Goal: Information Seeking & Learning: Learn about a topic

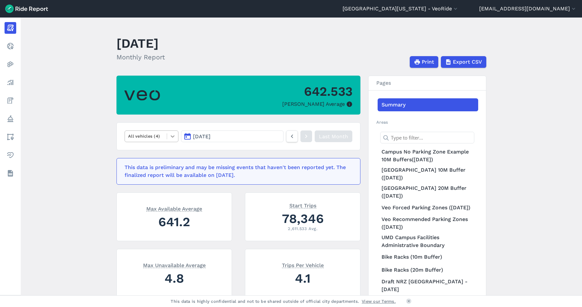
click at [172, 136] on icon at bounding box center [172, 136] width 6 height 6
click at [96, 172] on main "[DATE] Monthly Report Print Export CSV 642.533 Max Parked Average All vehicles …" at bounding box center [301, 157] width 561 height 278
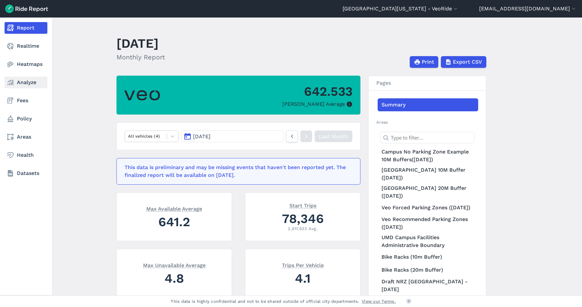
click at [27, 84] on link "Analyze" at bounding box center [26, 83] width 43 height 12
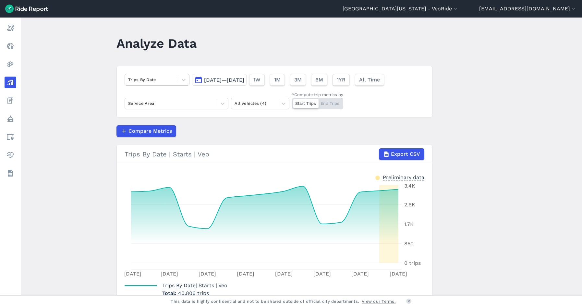
click at [247, 84] on button "[DATE]—[DATE]" at bounding box center [219, 80] width 54 height 12
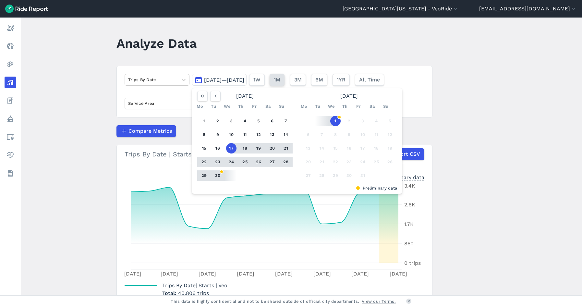
click at [284, 83] on button "1M" at bounding box center [277, 80] width 15 height 12
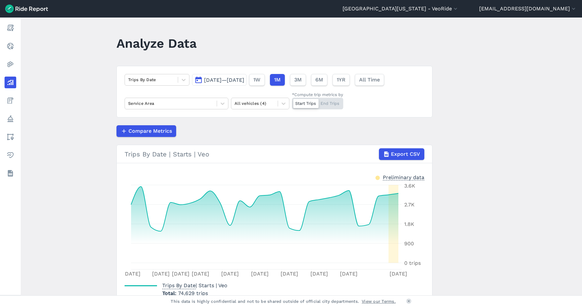
click at [244, 82] on span "[DATE]—[DATE]" at bounding box center [224, 80] width 40 height 6
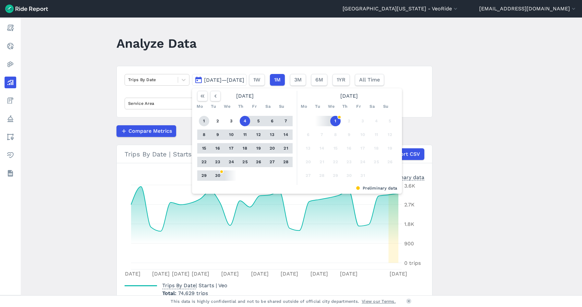
click at [199, 120] on button "1" at bounding box center [204, 121] width 10 height 10
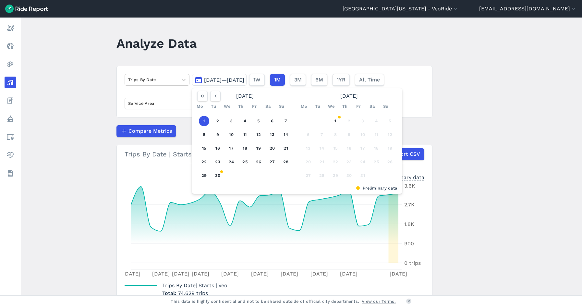
click at [203, 120] on button "1" at bounding box center [204, 121] width 10 height 10
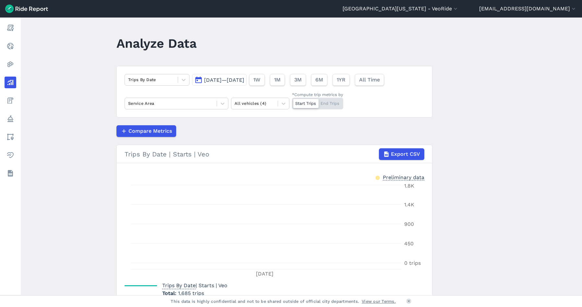
click at [244, 79] on span "[DATE]—[DATE]" at bounding box center [224, 80] width 40 height 6
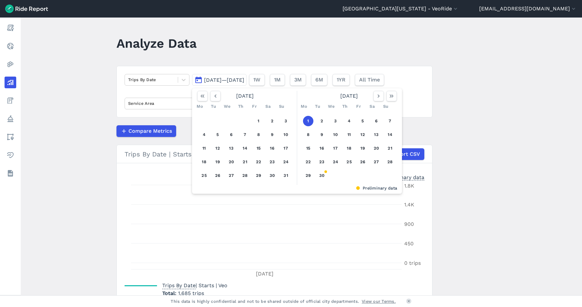
click at [306, 123] on button "1" at bounding box center [308, 121] width 10 height 10
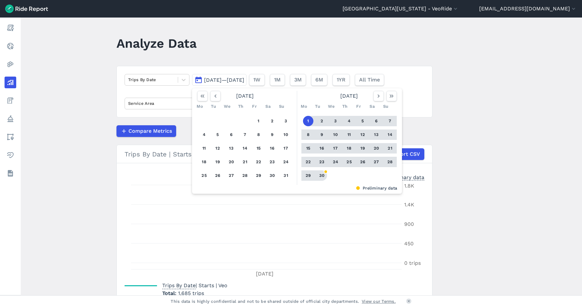
click at [323, 177] on button "30" at bounding box center [322, 175] width 10 height 10
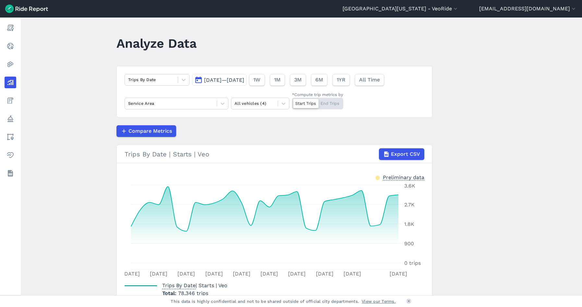
click at [470, 116] on main "Analyze Data Trips By Date [DATE]—[DATE] 1W 1M 3M 6M 1YR All Time Service Area …" at bounding box center [301, 157] width 561 height 278
click at [184, 81] on icon at bounding box center [183, 80] width 6 height 6
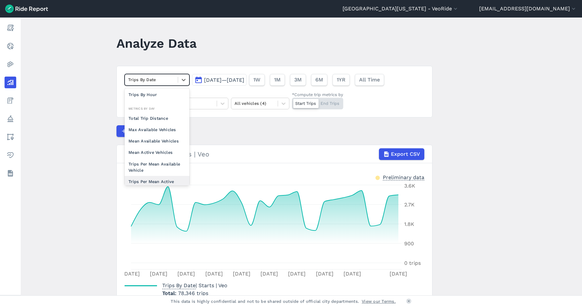
scroll to position [24, 0]
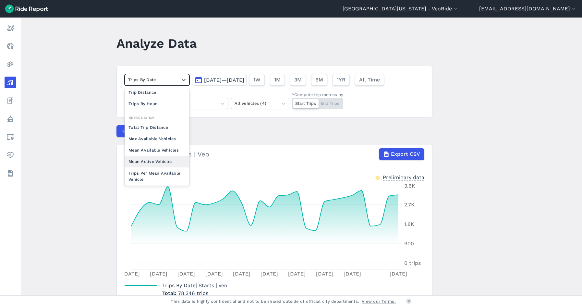
click at [521, 166] on main "Analyze Data option Mean Active Vehicles focused, 0 of 2. 10 results available.…" at bounding box center [301, 157] width 561 height 278
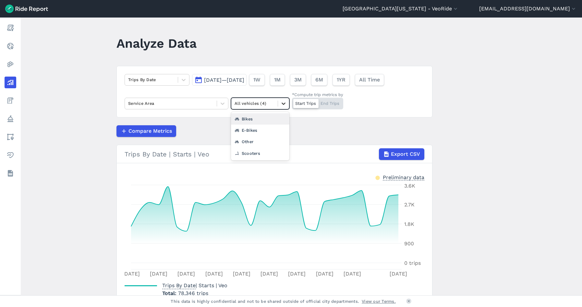
click at [286, 104] on div at bounding box center [283, 103] width 11 height 11
click at [464, 124] on main "Analyze Data Trips By Date [DATE]—[DATE] 1W 1M 3M 6M 1YR All Time Service Area …" at bounding box center [301, 157] width 561 height 278
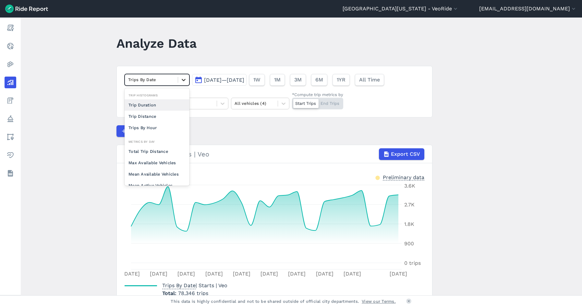
click at [185, 84] on div at bounding box center [183, 79] width 11 height 11
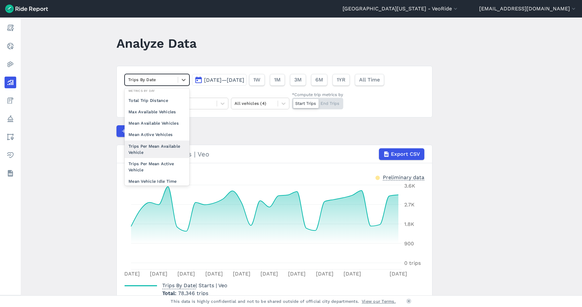
scroll to position [56, 0]
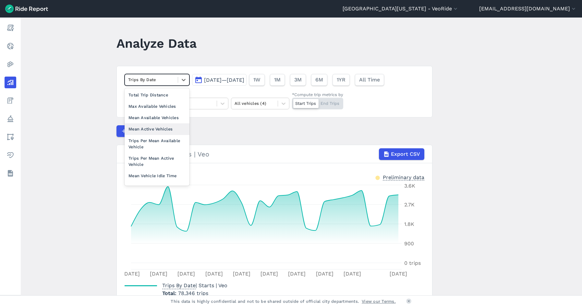
click at [154, 130] on div "Mean Active Vehicles" at bounding box center [157, 128] width 65 height 11
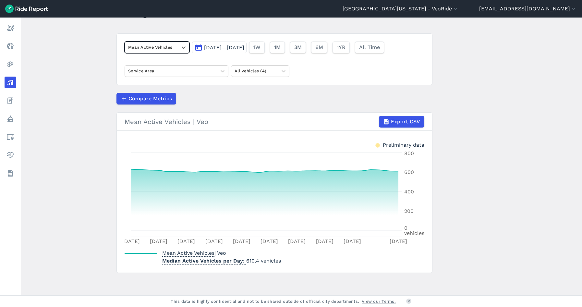
scroll to position [33, 0]
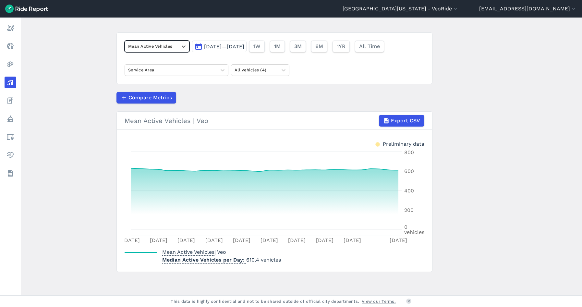
click at [83, 142] on main "Analyze Data option Mean Active Vehicles, selected. Select is focused ,type to …" at bounding box center [301, 157] width 561 height 278
click at [223, 71] on icon at bounding box center [222, 70] width 6 height 6
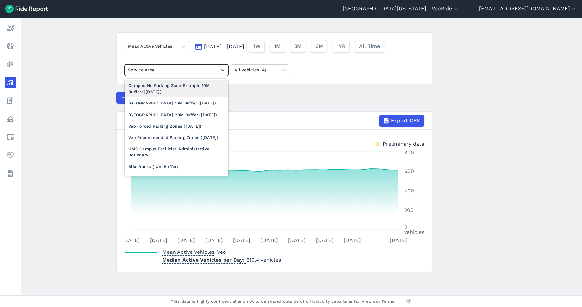
click at [253, 82] on div "Mean Active Vehicles [DATE]—[DATE] 1W 1M 3M 6M 1YR All Time option Campus No Pa…" at bounding box center [274, 58] width 316 height 52
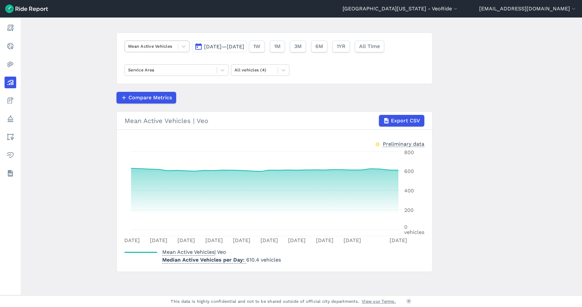
click at [168, 49] on div at bounding box center [151, 45] width 46 height 7
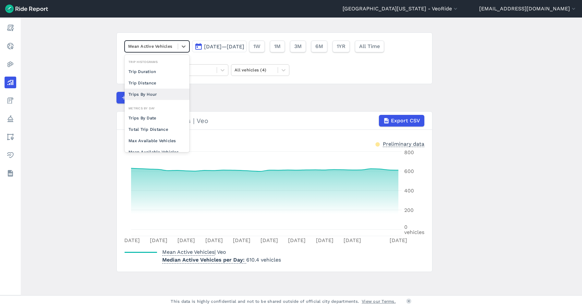
scroll to position [56, 0]
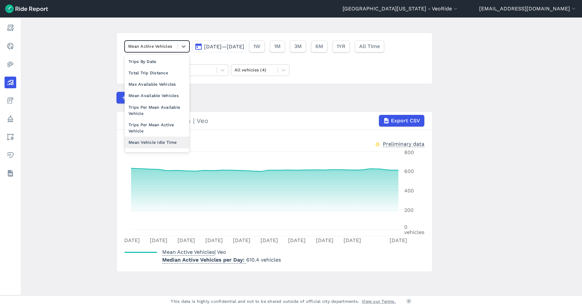
click at [221, 48] on span "[DATE]—[DATE]" at bounding box center [224, 46] width 40 height 6
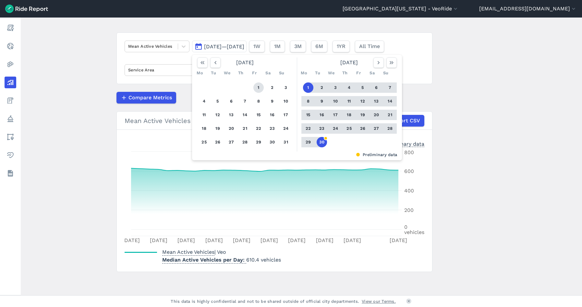
click at [260, 88] on button "1" at bounding box center [258, 87] width 10 height 10
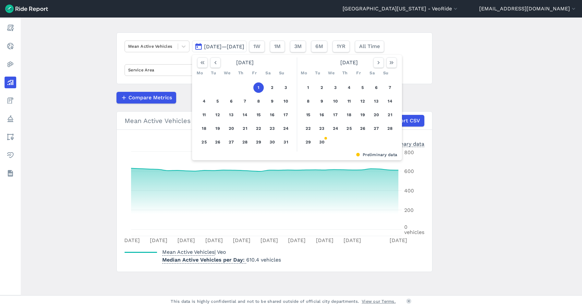
click at [260, 87] on button "1" at bounding box center [258, 87] width 10 height 10
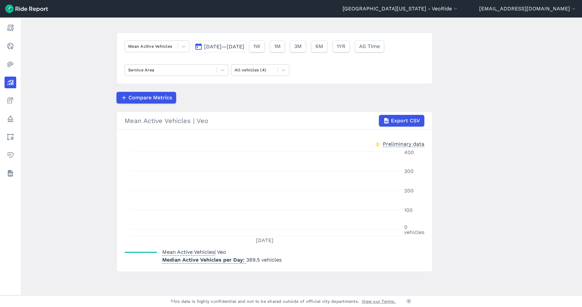
click at [244, 46] on span "[DATE]—[DATE]" at bounding box center [224, 46] width 40 height 6
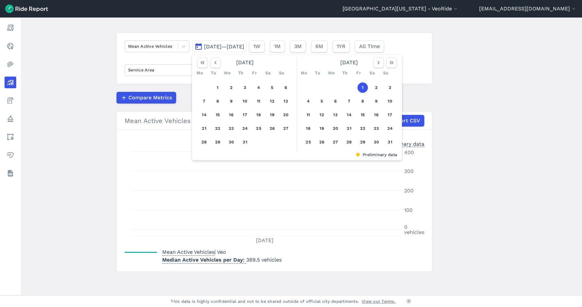
click at [359, 86] on button "1" at bounding box center [362, 87] width 10 height 10
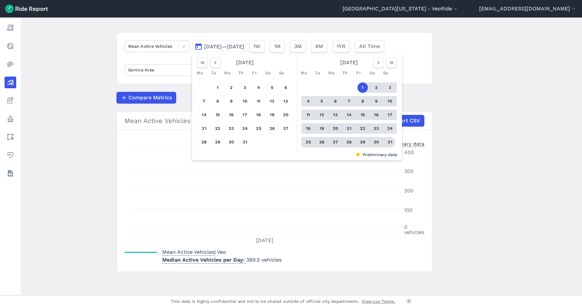
click at [389, 144] on button "31" at bounding box center [390, 142] width 10 height 10
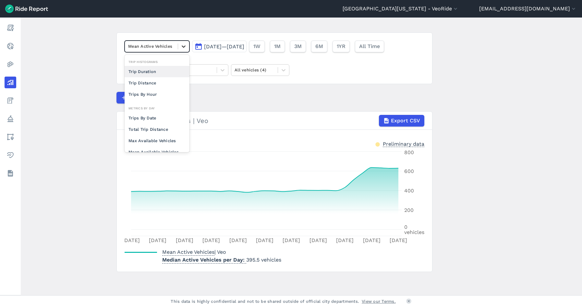
click at [184, 48] on icon at bounding box center [183, 46] width 6 height 6
click at [160, 137] on div "Max Available Vehicles" at bounding box center [157, 140] width 65 height 11
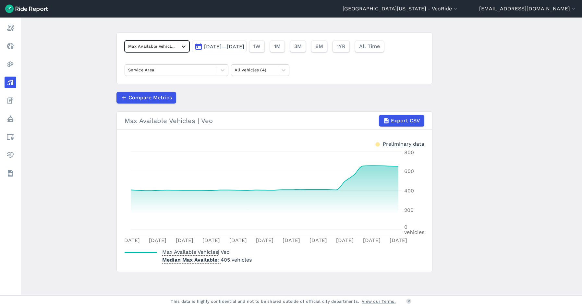
click at [183, 45] on icon at bounding box center [183, 46] width 6 height 6
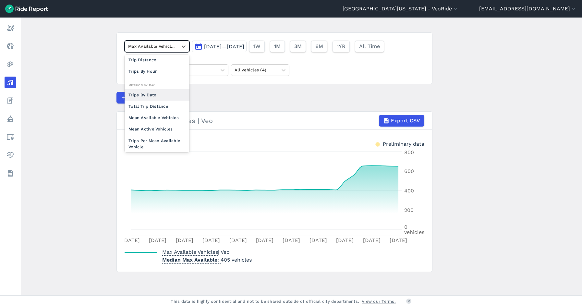
scroll to position [32, 0]
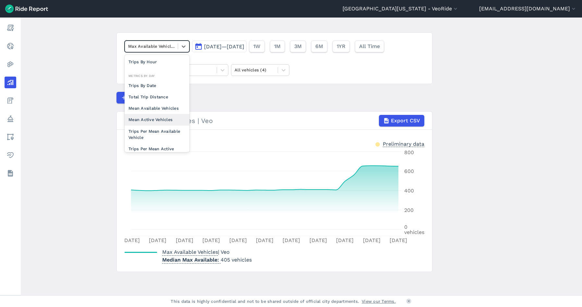
click at [160, 118] on div "Mean Active Vehicles" at bounding box center [157, 119] width 65 height 11
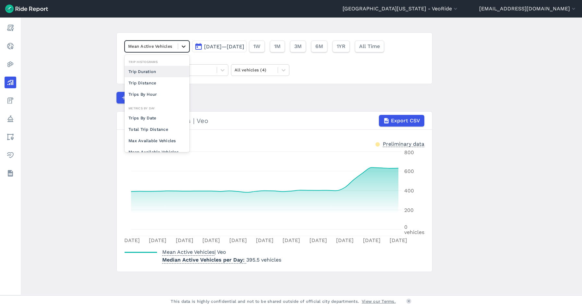
click at [184, 44] on icon at bounding box center [183, 46] width 6 height 6
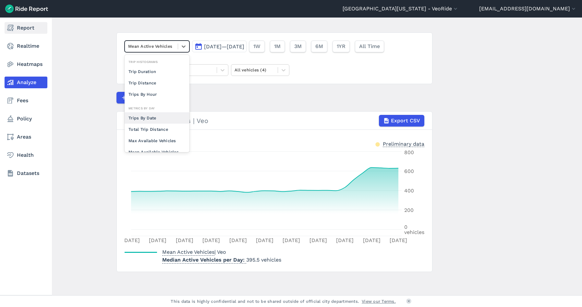
click at [5, 26] on link "Report" at bounding box center [26, 28] width 43 height 12
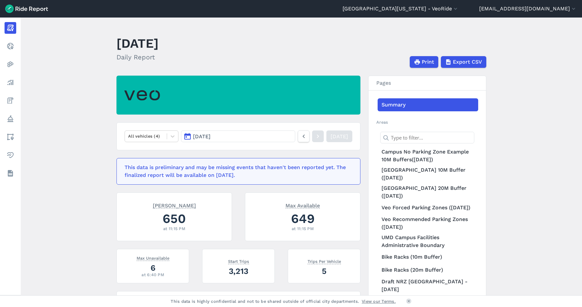
click at [233, 139] on button "[DATE]" at bounding box center [238, 136] width 114 height 12
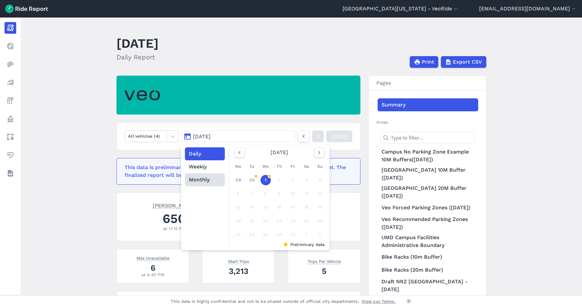
click at [205, 177] on button "Monthly" at bounding box center [205, 179] width 40 height 13
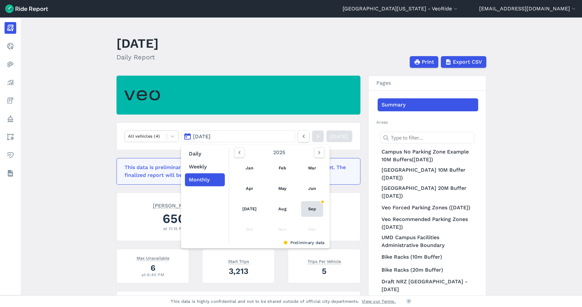
click at [322, 212] on link "Sep" at bounding box center [312, 209] width 22 height 16
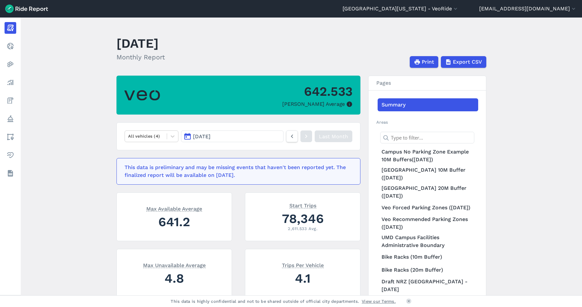
click at [235, 134] on button "[DATE]" at bounding box center [232, 136] width 102 height 12
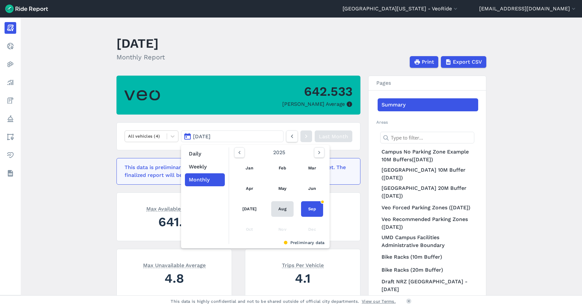
click at [273, 206] on link "Aug" at bounding box center [282, 209] width 22 height 16
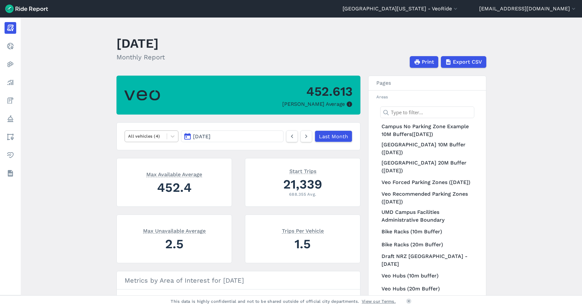
click at [155, 137] on div at bounding box center [145, 135] width 35 height 7
click at [71, 110] on main "[DATE] Monthly Report Print Export CSV 452.613 Max Parked Average option Bikes …" at bounding box center [301, 157] width 561 height 278
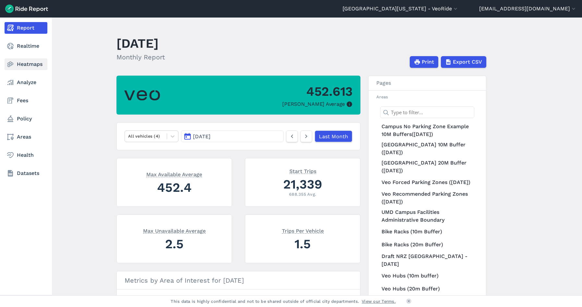
click at [34, 69] on link "Heatmaps" at bounding box center [26, 64] width 43 height 12
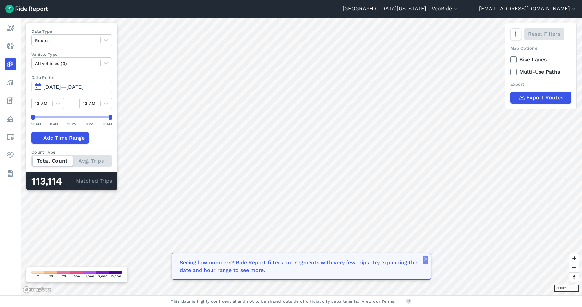
click at [427, 261] on icon "button" at bounding box center [425, 258] width 5 height 5
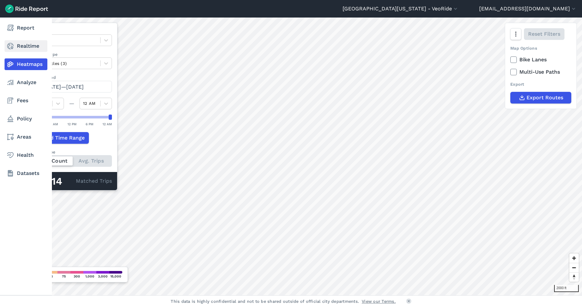
click at [30, 42] on link "Realtime" at bounding box center [26, 46] width 43 height 12
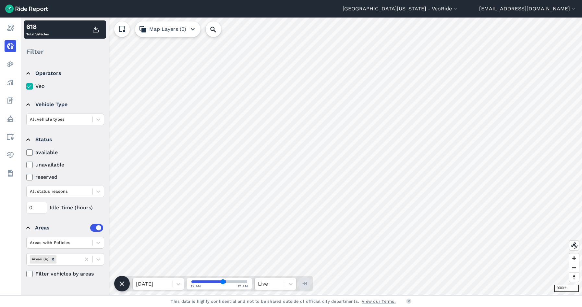
click at [28, 162] on icon at bounding box center [30, 165] width 6 height 6
click at [26, 162] on input "unavailable" at bounding box center [26, 163] width 0 height 4
click at [30, 162] on icon at bounding box center [30, 165] width 6 height 6
click at [26, 162] on input "unavailable" at bounding box center [26, 163] width 0 height 4
click at [29, 153] on icon at bounding box center [30, 152] width 6 height 6
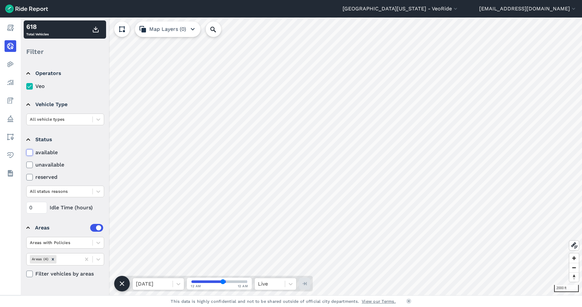
click at [26, 153] on input "available" at bounding box center [26, 151] width 0 height 4
click at [32, 165] on div at bounding box center [29, 165] width 6 height 6
click at [26, 165] on input "unavailable" at bounding box center [26, 163] width 0 height 4
click at [29, 177] on icon at bounding box center [30, 177] width 6 height 6
click at [26, 177] on input "reserved" at bounding box center [26, 175] width 0 height 4
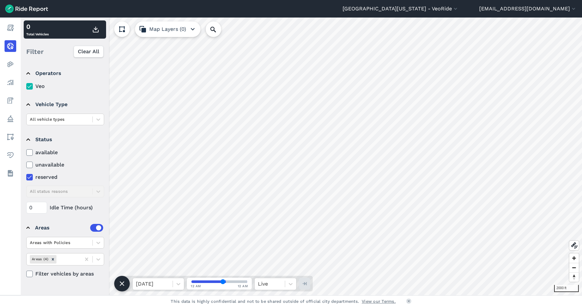
click at [30, 167] on icon at bounding box center [30, 165] width 6 height 6
click at [26, 165] on input "unavailable" at bounding box center [26, 163] width 0 height 4
click at [95, 188] on div at bounding box center [98, 191] width 11 height 11
click at [50, 208] on div "Battery Low" at bounding box center [65, 206] width 78 height 11
click at [30, 152] on use at bounding box center [29, 152] width 4 height 3
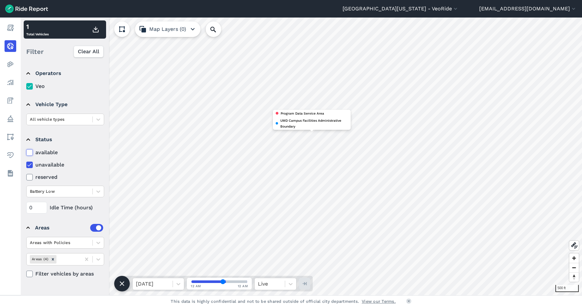
click at [26, 152] on input "available" at bounding box center [26, 151] width 0 height 4
click at [84, 137] on summary "Status" at bounding box center [64, 139] width 77 height 18
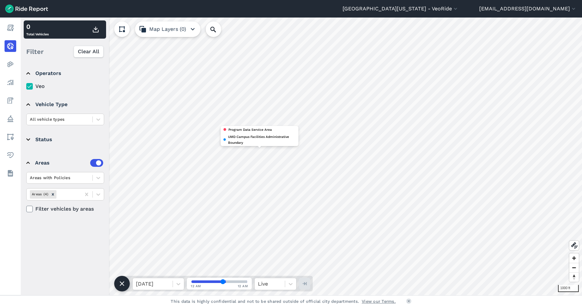
click at [27, 137] on summary "Status" at bounding box center [64, 139] width 77 height 18
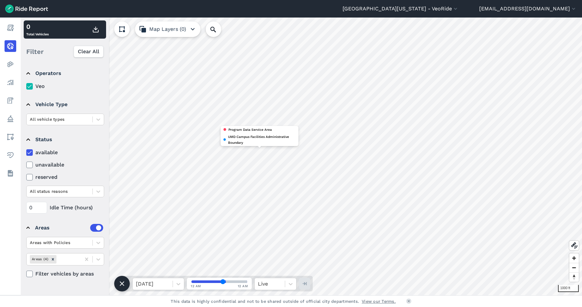
click at [30, 152] on use at bounding box center [29, 152] width 4 height 3
click at [26, 152] on input "available" at bounding box center [26, 151] width 0 height 4
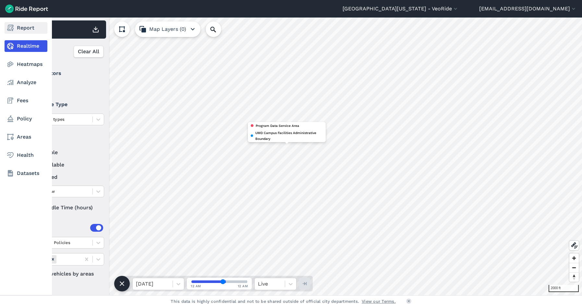
click at [8, 27] on use at bounding box center [10, 28] width 6 height 6
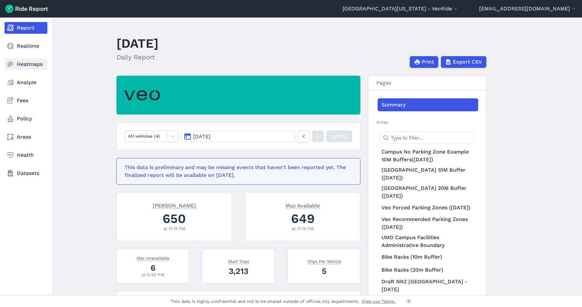
click at [15, 66] on link "Heatmaps" at bounding box center [26, 64] width 43 height 12
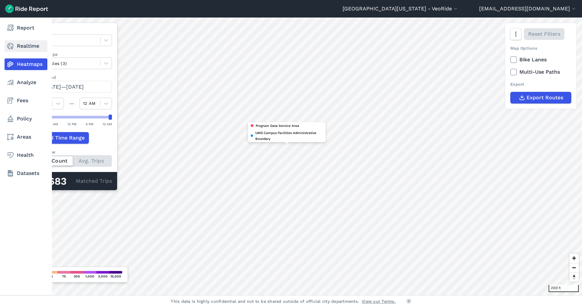
click at [22, 42] on link "Realtime" at bounding box center [26, 46] width 43 height 12
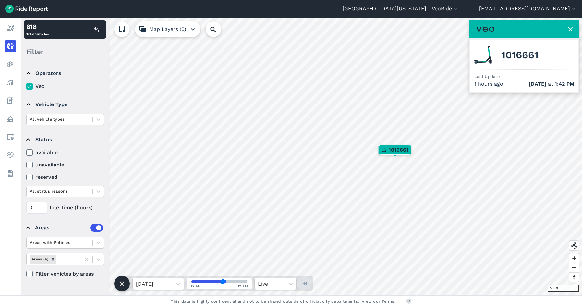
click at [28, 150] on icon at bounding box center [30, 152] width 6 height 6
click at [26, 150] on input "available" at bounding box center [26, 151] width 0 height 4
click at [570, 28] on icon at bounding box center [570, 29] width 8 height 8
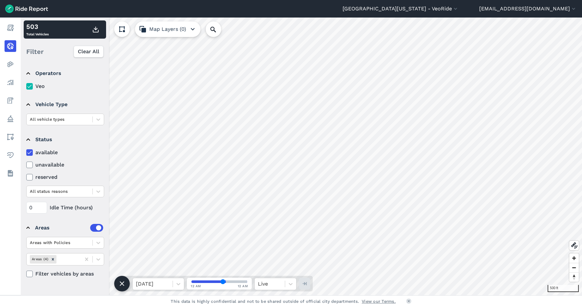
click at [31, 152] on icon at bounding box center [30, 152] width 6 height 6
click at [26, 152] on input "available" at bounding box center [26, 151] width 0 height 4
click at [28, 168] on label "unavailable" at bounding box center [65, 165] width 78 height 8
click at [26, 165] on input "unavailable" at bounding box center [26, 163] width 0 height 4
click at [30, 164] on icon at bounding box center [30, 165] width 6 height 6
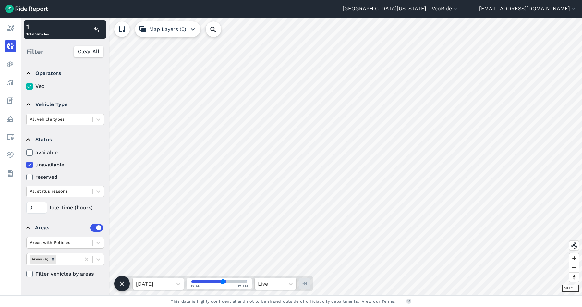
click at [26, 164] on input "unavailable" at bounding box center [26, 163] width 0 height 4
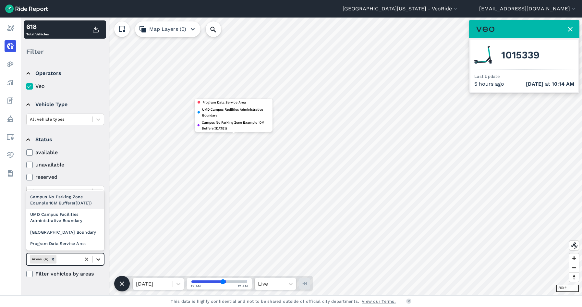
click at [97, 257] on icon at bounding box center [98, 259] width 6 height 6
click at [63, 202] on div "Campus No Parking Zone Example 10M Buffers([DATE])" at bounding box center [65, 200] width 78 height 18
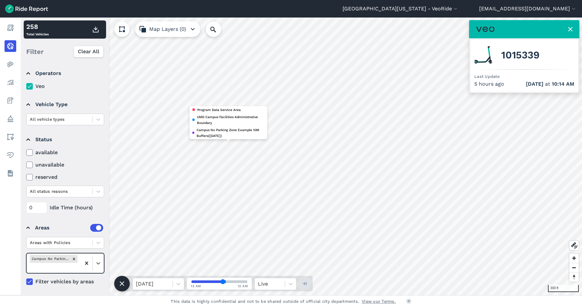
scroll to position [1, 0]
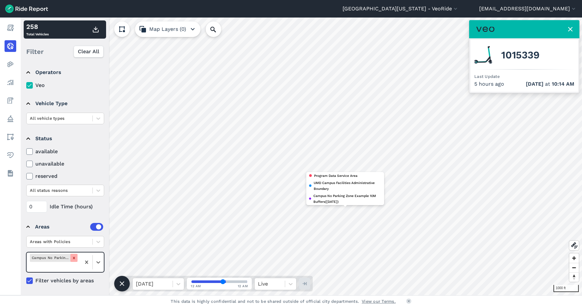
click at [74, 260] on div "Remove Campus No Parking Zone Example 10M Buffers(11/7/22)" at bounding box center [73, 258] width 7 height 8
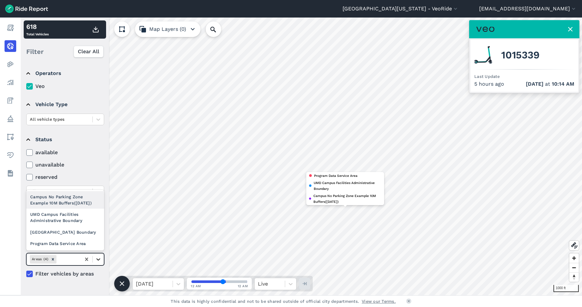
click at [97, 258] on icon at bounding box center [98, 259] width 6 height 6
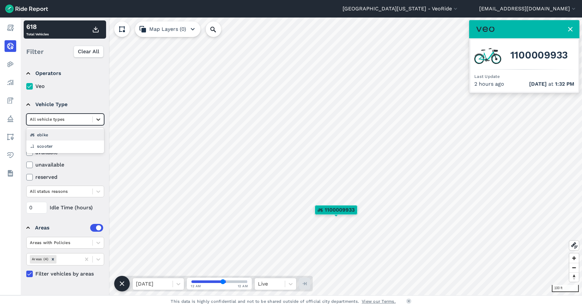
click at [97, 116] on icon at bounding box center [98, 119] width 6 height 6
click at [94, 93] on details "Vehicle Type All vehicle types" at bounding box center [65, 110] width 82 height 35
